Goal: Transaction & Acquisition: Book appointment/travel/reservation

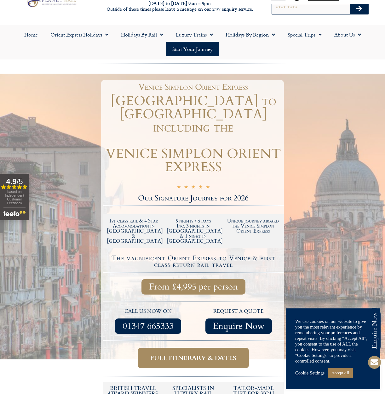
scroll to position [29, 0]
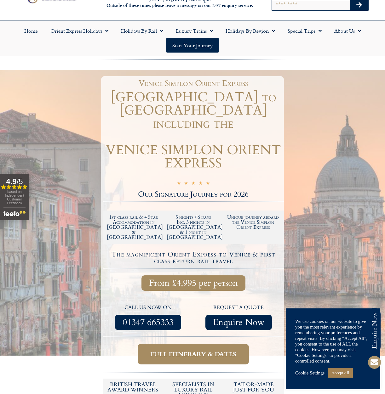
click at [255, 382] on h5 "tailor-made just for you" at bounding box center [253, 387] width 54 height 11
click at [338, 372] on link "Accept All" at bounding box center [339, 373] width 25 height 10
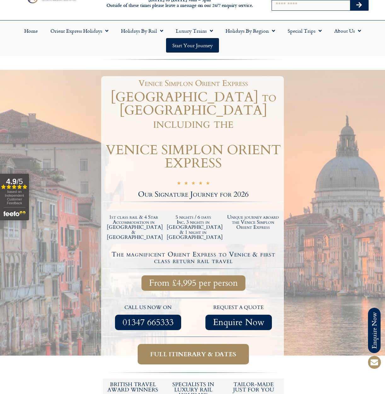
click at [253, 382] on h5 "tailor-made just for you" at bounding box center [253, 387] width 54 height 11
click at [31, 30] on link "Home" at bounding box center [31, 31] width 26 height 14
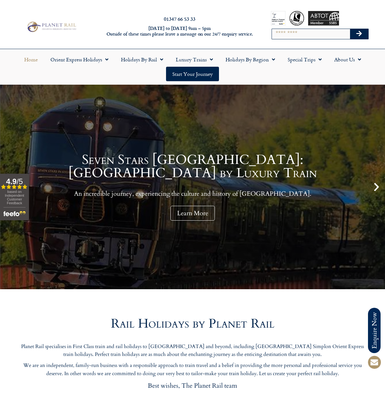
click at [375, 188] on icon "Next slide" at bounding box center [376, 187] width 11 height 11
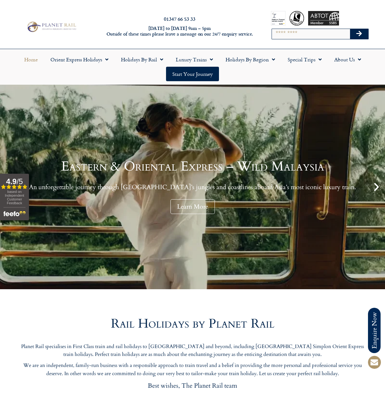
click at [377, 186] on icon "Next slide" at bounding box center [376, 187] width 11 height 11
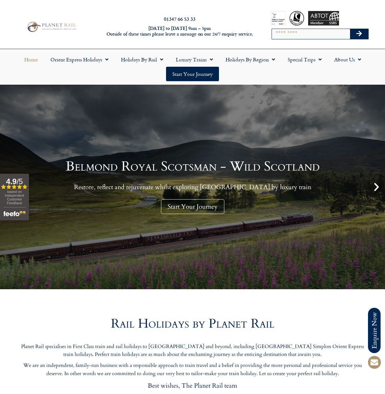
click at [377, 186] on icon "Next slide" at bounding box center [376, 187] width 11 height 11
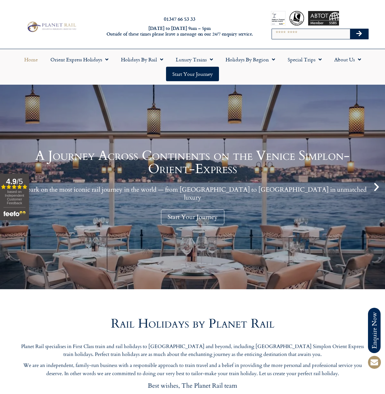
click at [377, 186] on icon "Next slide" at bounding box center [376, 187] width 11 height 11
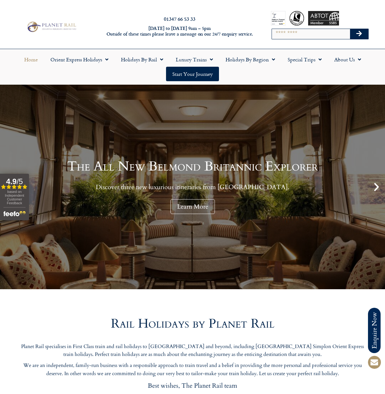
click at [377, 186] on icon "Next slide" at bounding box center [376, 187] width 11 height 11
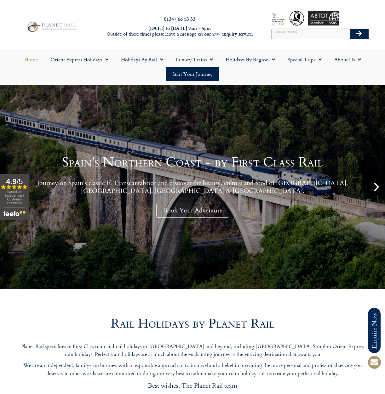
click at [377, 186] on icon "Next slide" at bounding box center [376, 187] width 11 height 11
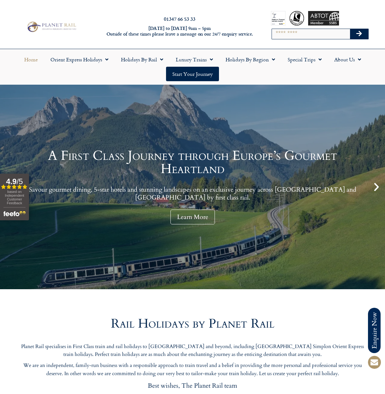
click at [377, 186] on icon "Next slide" at bounding box center [376, 187] width 11 height 11
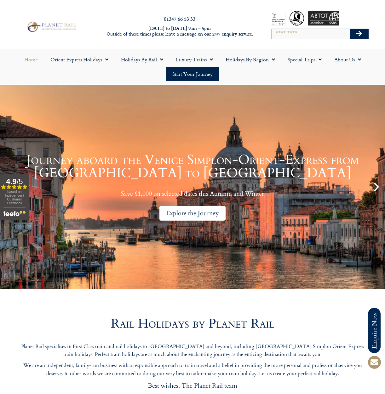
click at [195, 211] on div "Explore the Journey" at bounding box center [192, 213] width 66 height 15
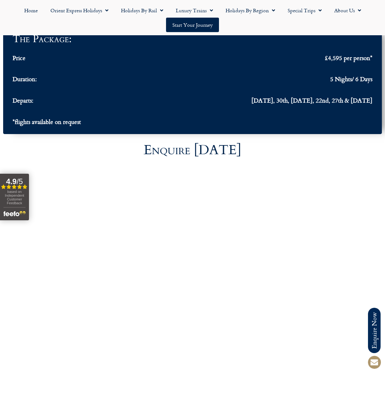
scroll to position [2160, 0]
